Goal: Task Accomplishment & Management: Use online tool/utility

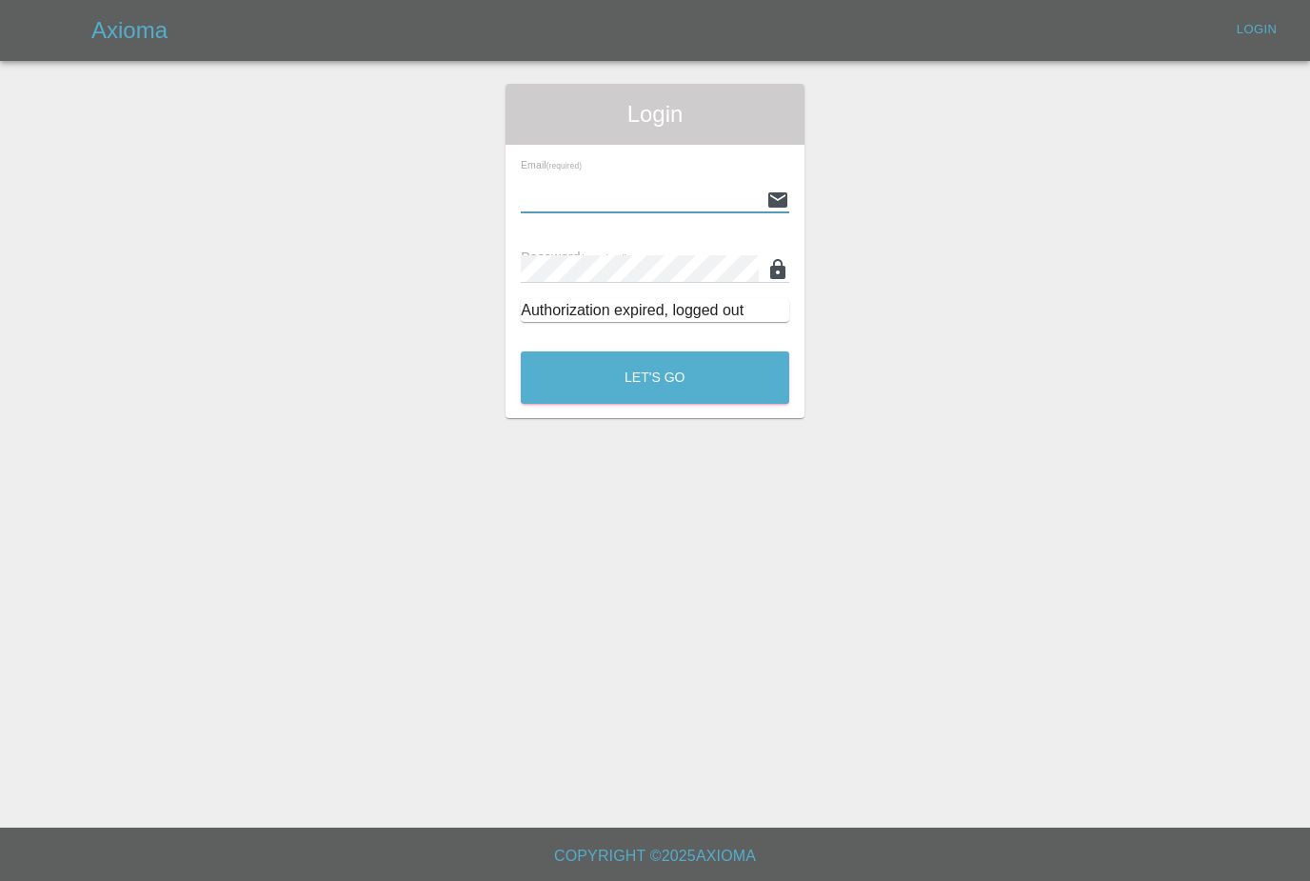
type input "[PERSON_NAME][EMAIL_ADDRESS][PERSON_NAME][DOMAIN_NAME]"
click at [655, 377] on button "Let's Go" at bounding box center [655, 377] width 268 height 52
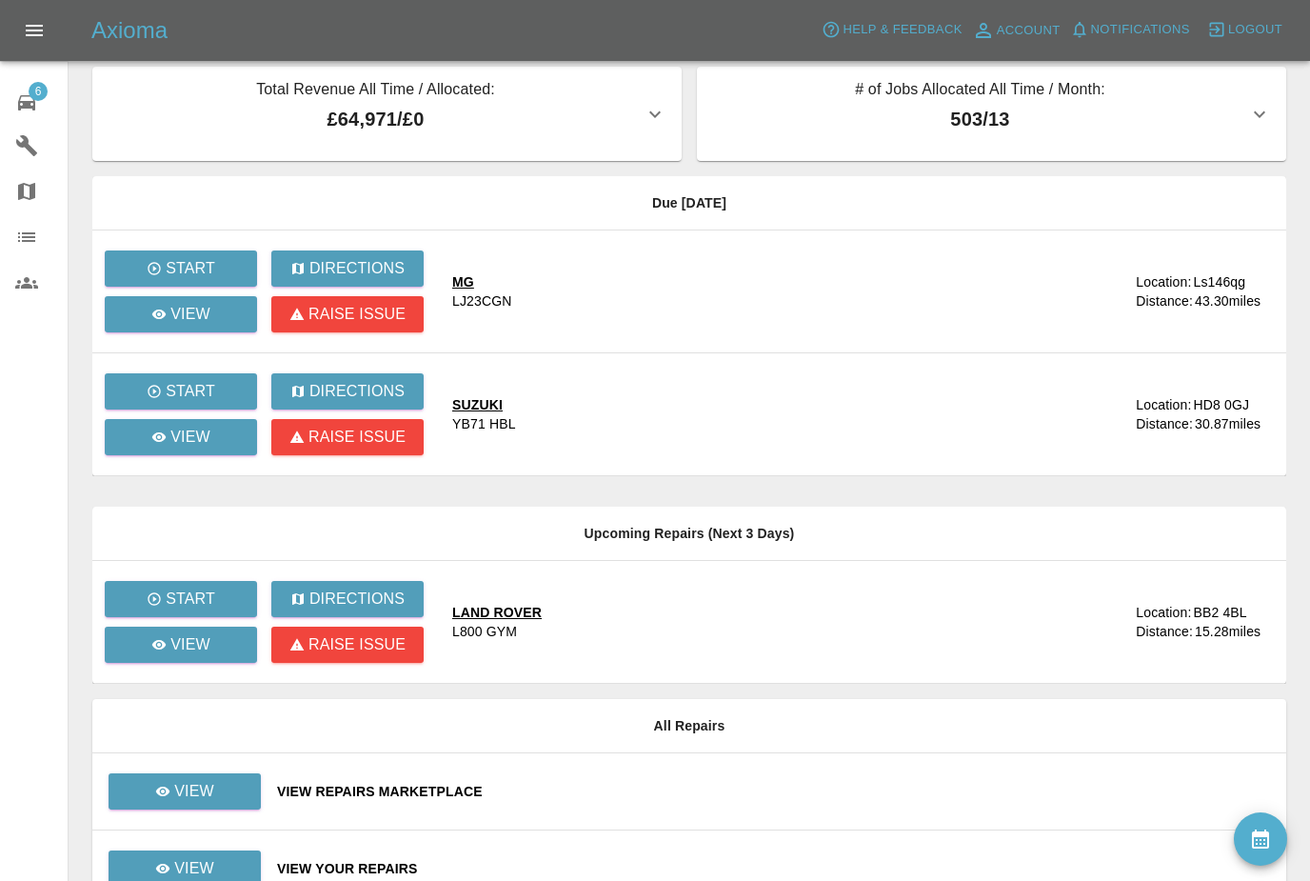
scroll to position [39, 0]
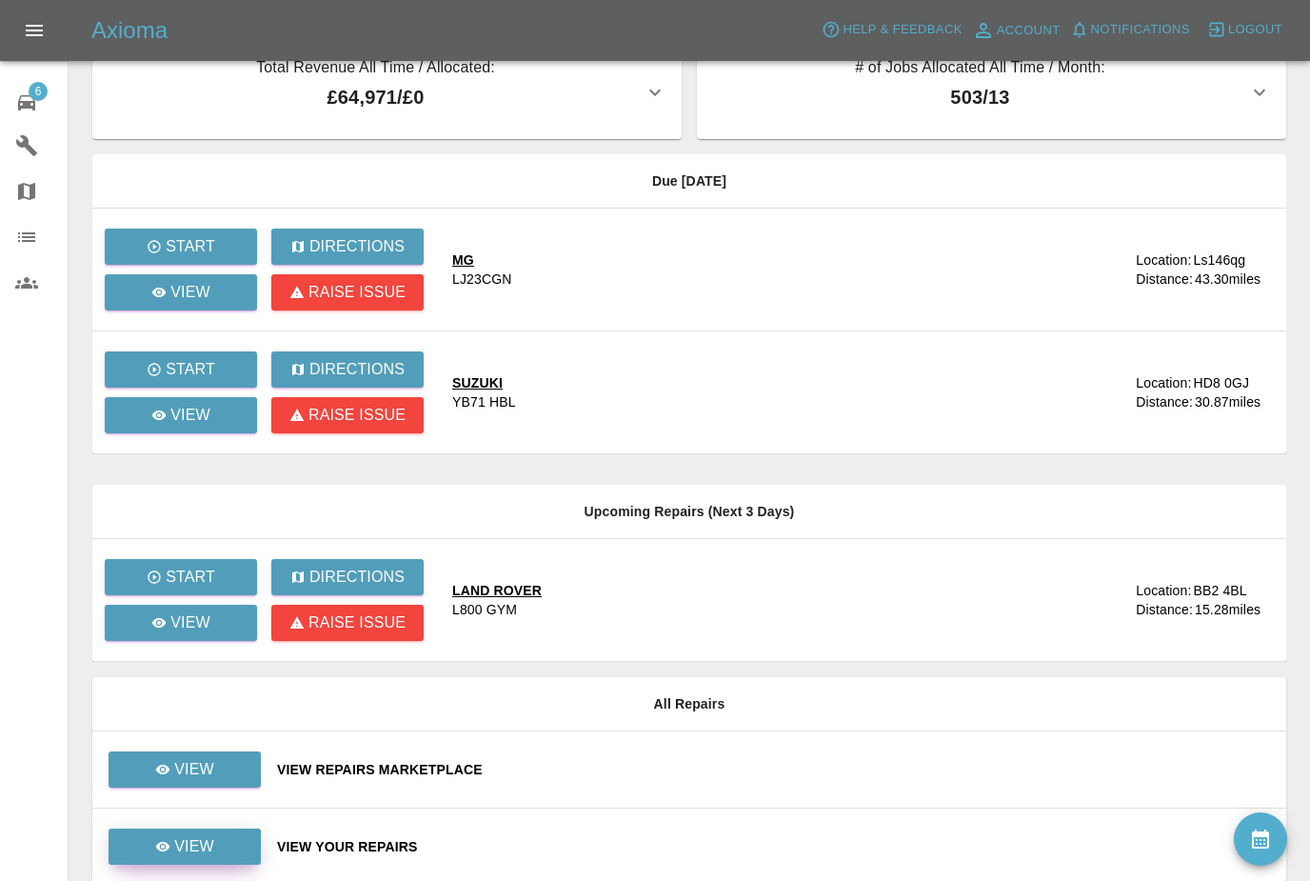
click at [211, 858] on link "View" at bounding box center [185, 846] width 152 height 36
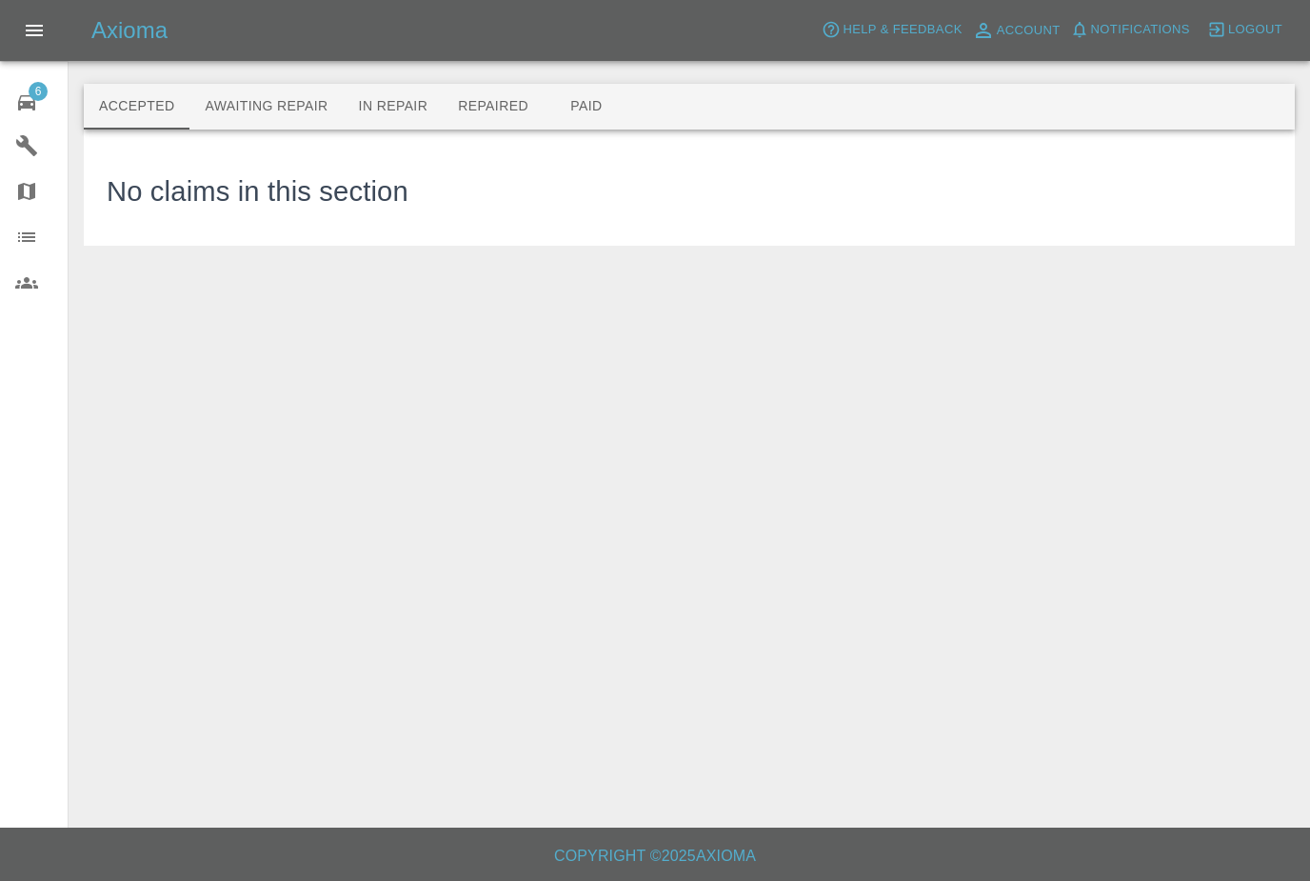
click at [294, 104] on button "Awaiting Repair" at bounding box center [265, 107] width 153 height 46
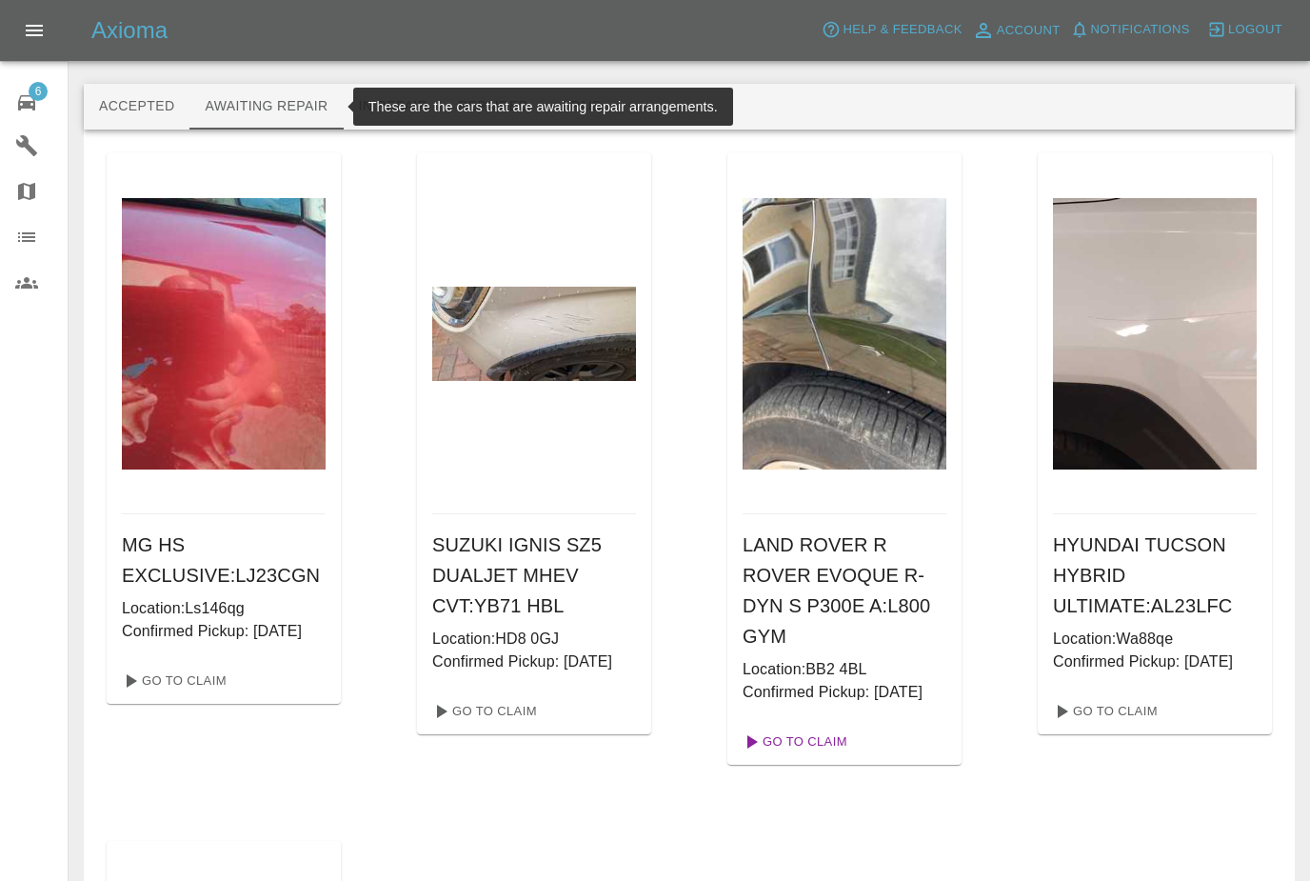
click at [788, 757] on link "Go To Claim" at bounding box center [793, 741] width 117 height 30
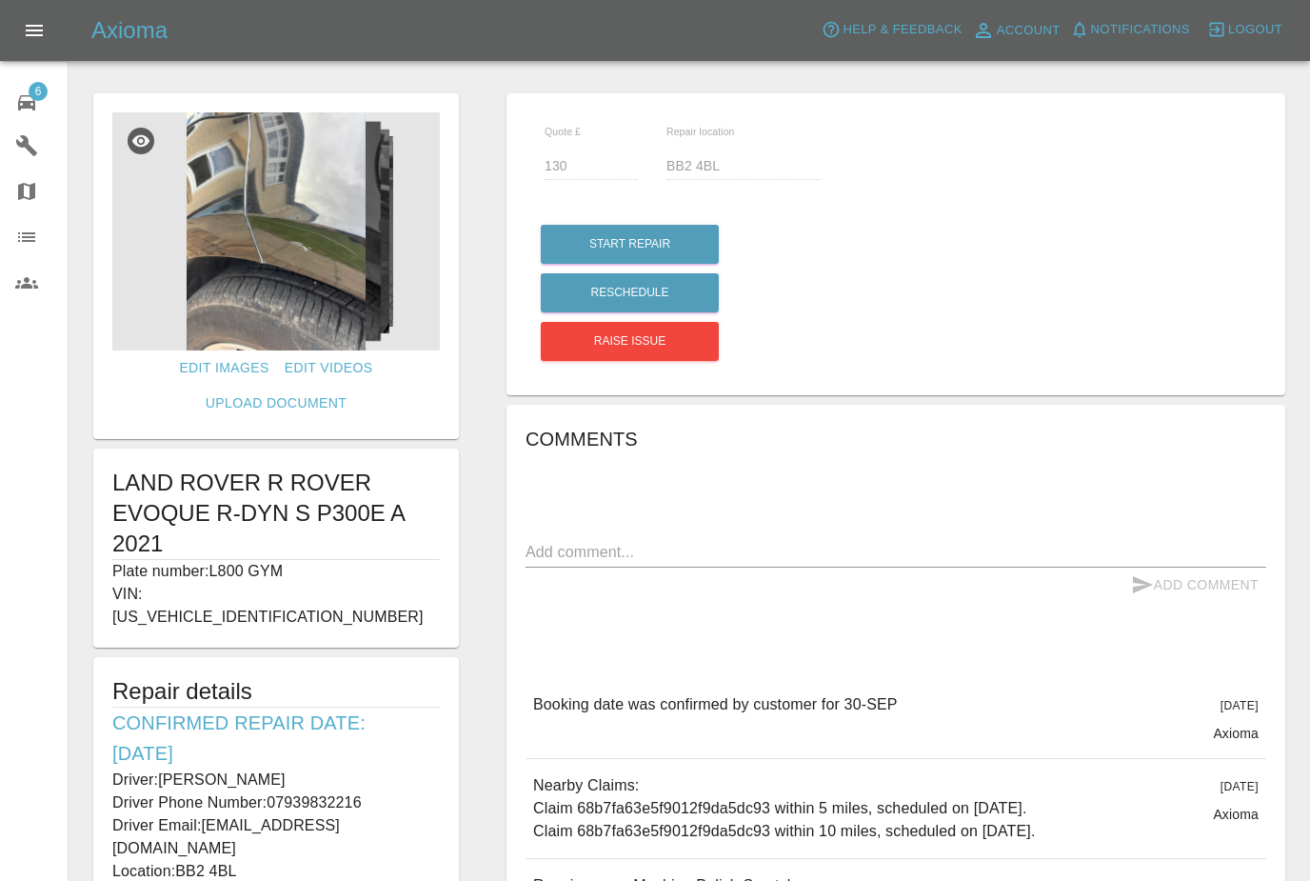
click at [36, 694] on div "6 Repair home Garages Map Organization Users" at bounding box center [34, 440] width 69 height 881
click at [299, 277] on img at bounding box center [276, 231] width 328 height 238
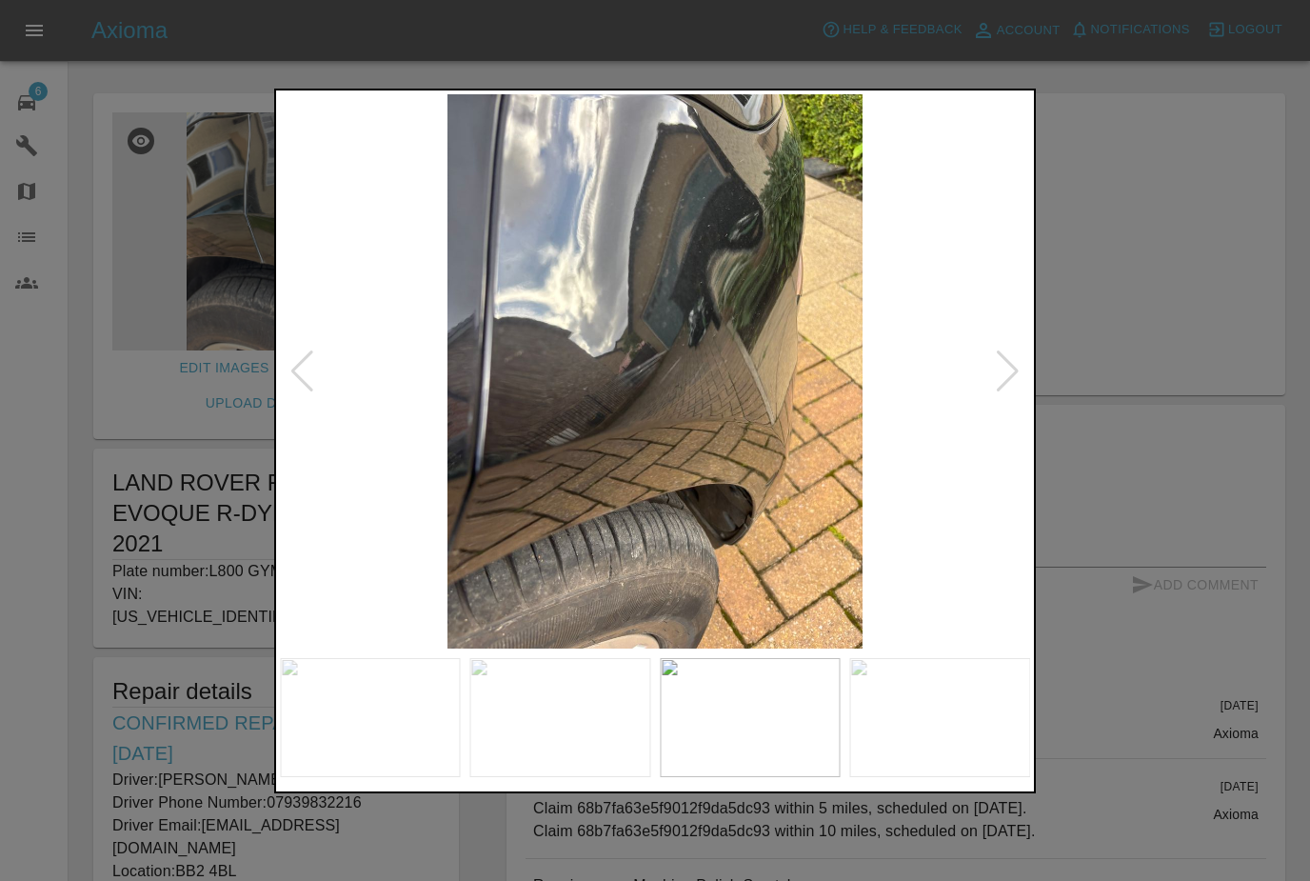
click at [134, 225] on div at bounding box center [655, 440] width 1310 height 881
